Goal: Check status: Check status

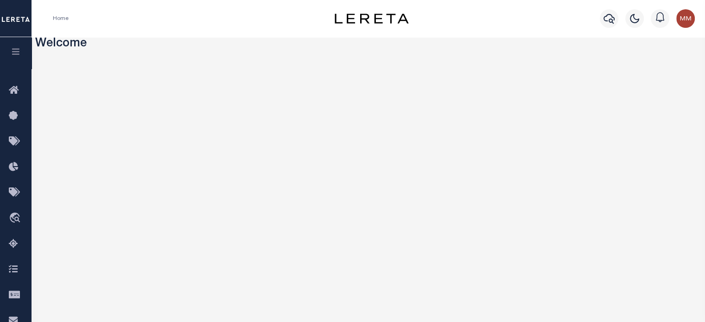
click at [16, 51] on icon "button" at bounding box center [16, 51] width 11 height 8
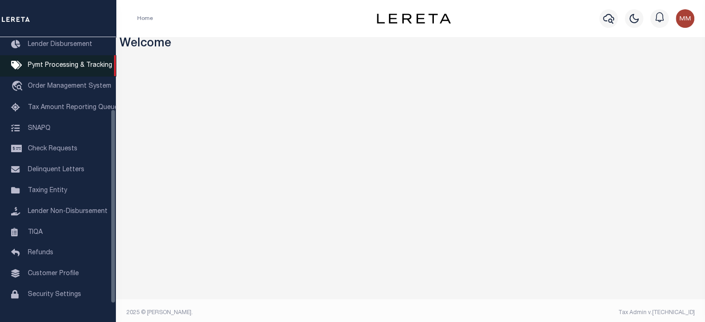
scroll to position [124, 0]
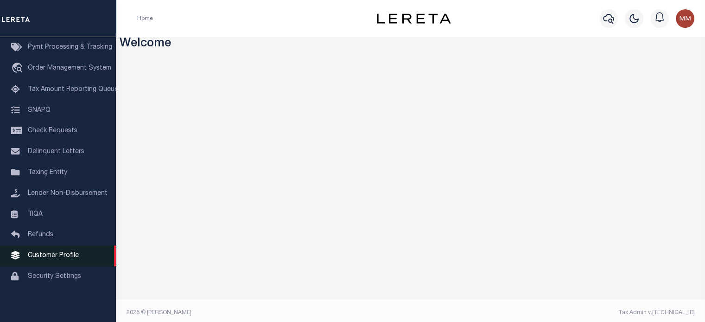
click at [43, 259] on span "Customer Profile" at bounding box center [53, 255] width 51 height 6
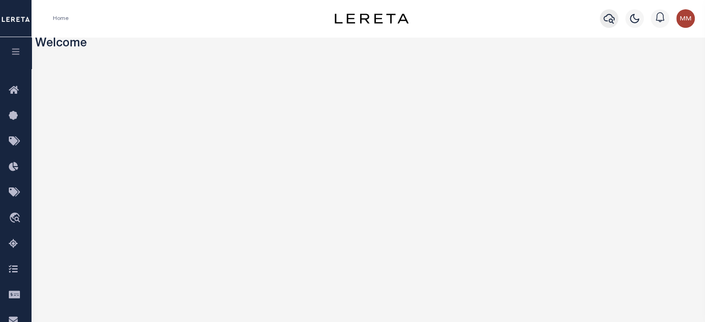
click at [610, 18] on icon "button" at bounding box center [609, 18] width 11 height 11
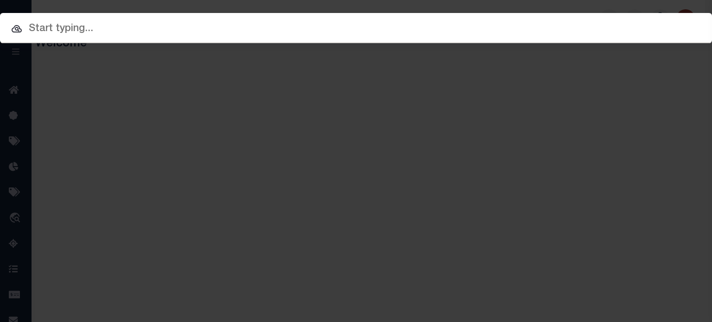
click at [245, 29] on input "text" at bounding box center [356, 29] width 712 height 16
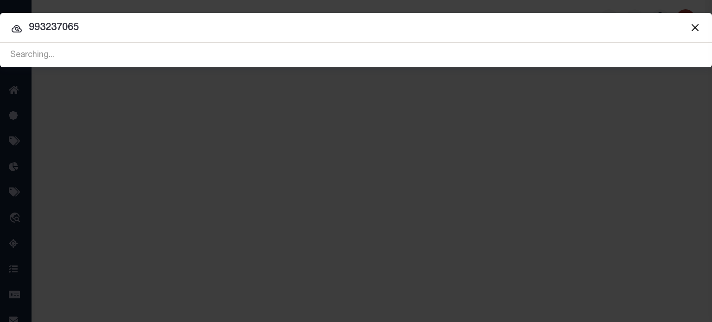
type input "993237065"
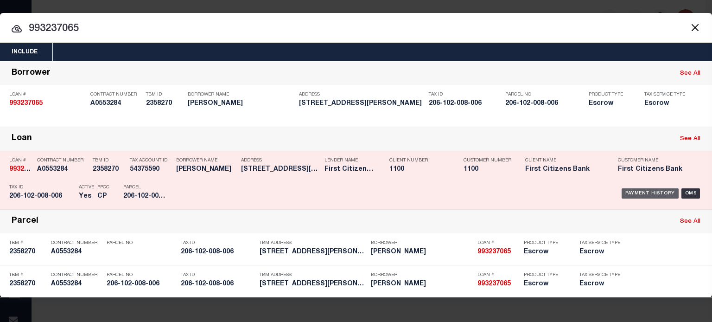
click at [660, 195] on div "Payment History" at bounding box center [650, 193] width 57 height 10
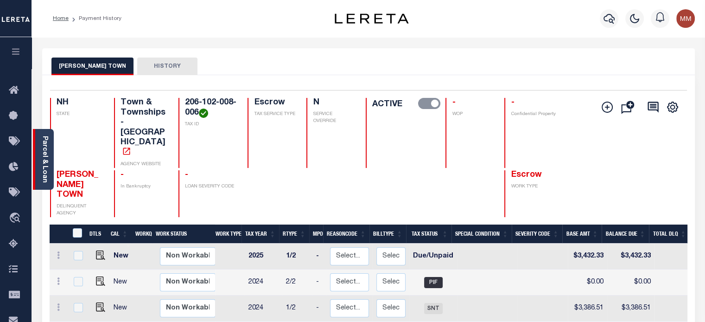
click at [43, 169] on link "Parcel & Loan" at bounding box center [44, 159] width 6 height 47
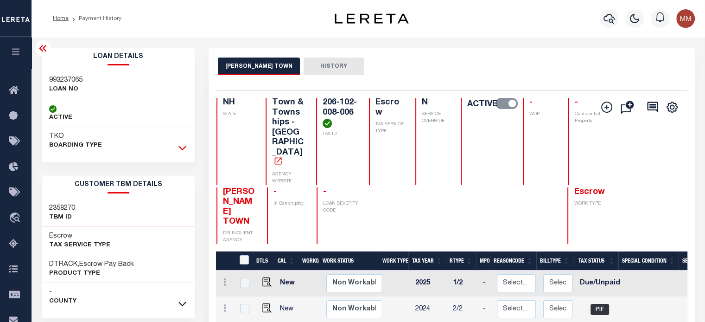
click at [180, 147] on icon at bounding box center [183, 148] width 8 height 5
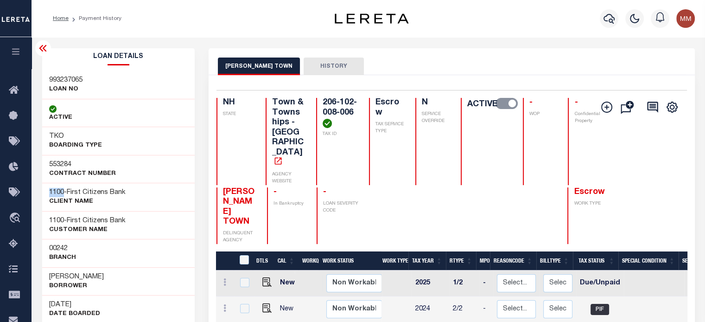
drag, startPoint x: 48, startPoint y: 192, endPoint x: 65, endPoint y: 193, distance: 16.7
click at [64, 193] on div "1100 - First Citizens Bank CLIENT Name" at bounding box center [118, 197] width 153 height 28
copy span "1100"
